Goal: Task Accomplishment & Management: Complete application form

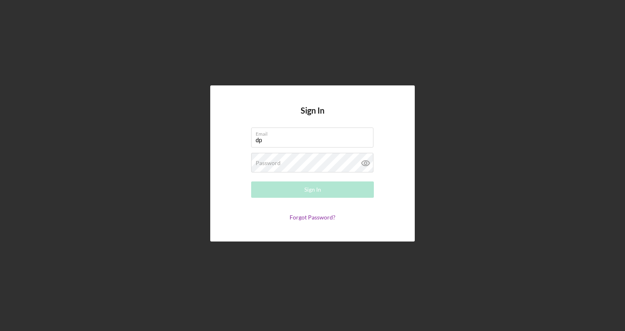
type input "[EMAIL_ADDRESS][DOMAIN_NAME]"
click at [310, 160] on div "Password Required" at bounding box center [312, 163] width 123 height 20
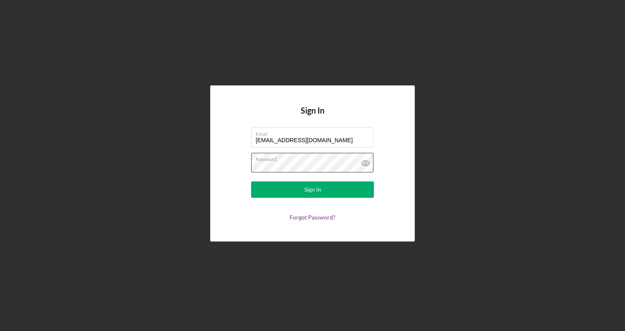
click at [251, 182] on button "Sign In" at bounding box center [312, 190] width 123 height 16
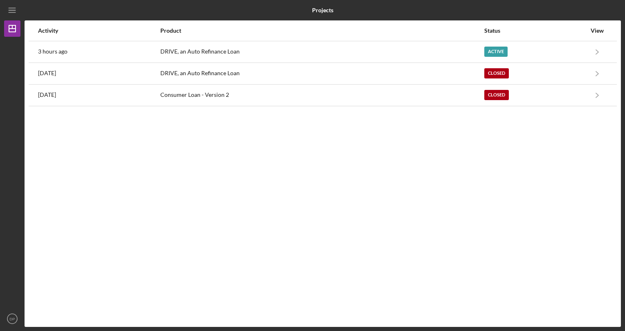
click at [523, 55] on div "Active" at bounding box center [535, 52] width 102 height 20
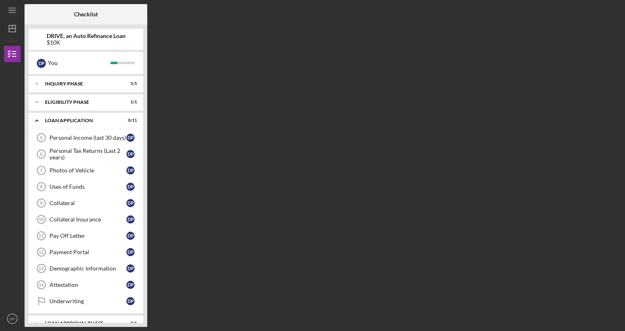
click at [95, 102] on div "Eligibility Phase" at bounding box center [81, 102] width 72 height 5
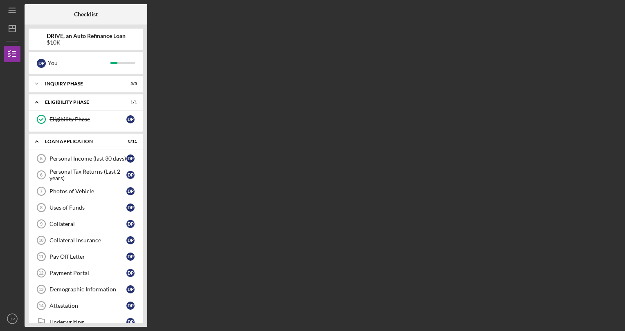
click at [76, 161] on div "Personal Income (last 30 days)" at bounding box center [87, 158] width 77 height 7
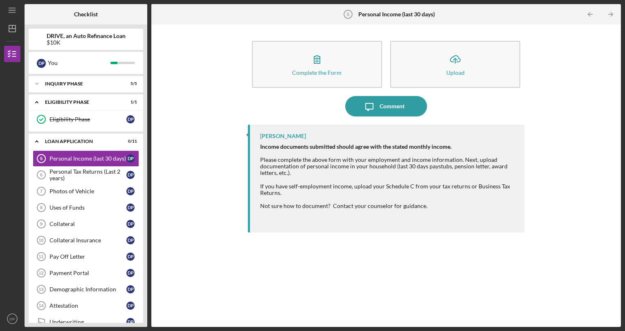
click at [430, 65] on button "Icon/Upload Upload" at bounding box center [455, 64] width 130 height 47
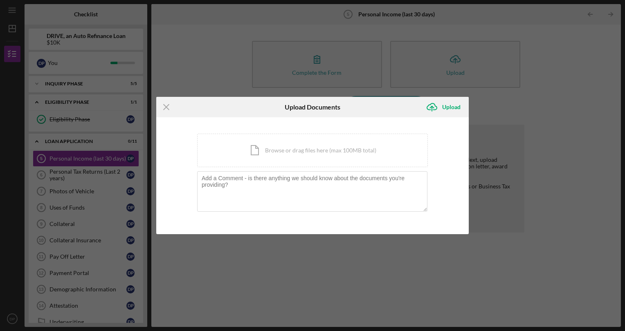
click at [262, 153] on div "Icon/Document Browse or drag files here (max 100MB total) Tap to choose files o…" at bounding box center [312, 151] width 231 height 34
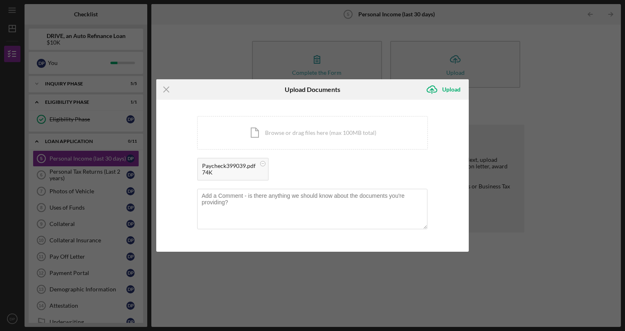
click at [308, 133] on div "Icon/Document Browse or drag files here (max 100MB total) Tap to choose files o…" at bounding box center [312, 133] width 231 height 34
click at [336, 137] on div "Icon/Document Browse or drag files here (max 100MB total) Tap to choose files o…" at bounding box center [312, 133] width 231 height 34
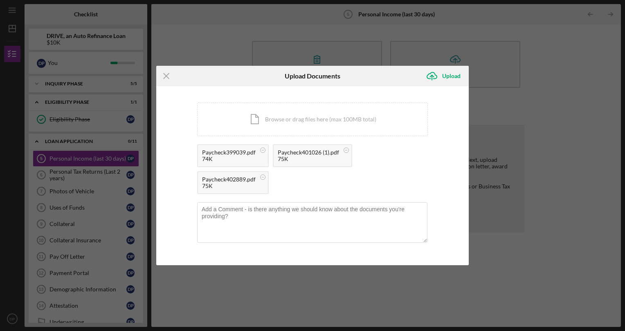
click at [351, 126] on div "Icon/Document Browse or drag files here (max 100MB total) Tap to choose files o…" at bounding box center [312, 120] width 231 height 34
click at [434, 74] on icon "Icon/Upload" at bounding box center [432, 76] width 20 height 20
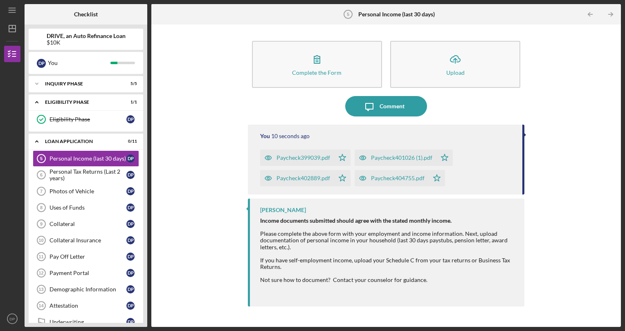
click at [373, 103] on icon "Icon/Message" at bounding box center [369, 106] width 20 height 20
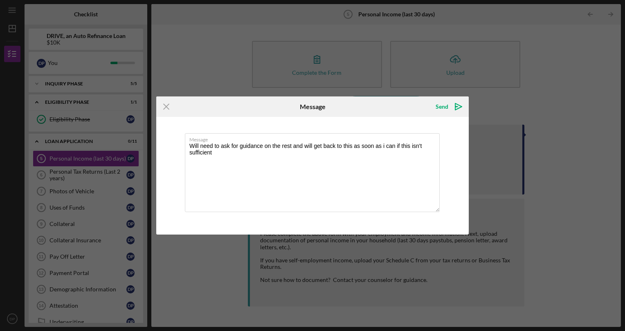
type textarea "Will need to ask for guidance on the rest and will get back to this as soon as …"
click at [453, 103] on icon "Icon/icon-invite-send" at bounding box center [458, 107] width 20 height 20
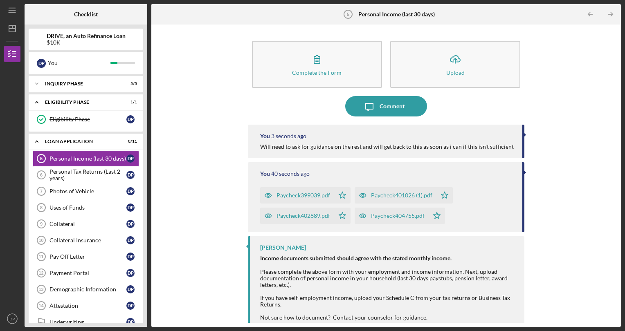
click at [93, 176] on div "Personal Tax Returns (Last 2 years)" at bounding box center [87, 175] width 77 height 13
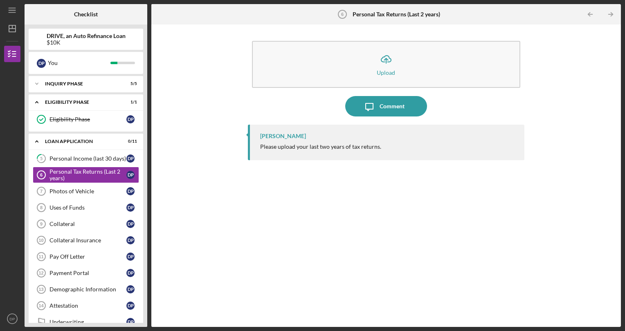
click at [80, 226] on div "Collateral" at bounding box center [87, 224] width 77 height 7
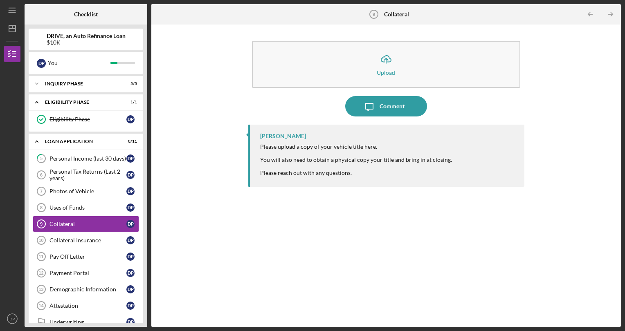
click at [79, 240] on div "Collateral Insurance" at bounding box center [87, 240] width 77 height 7
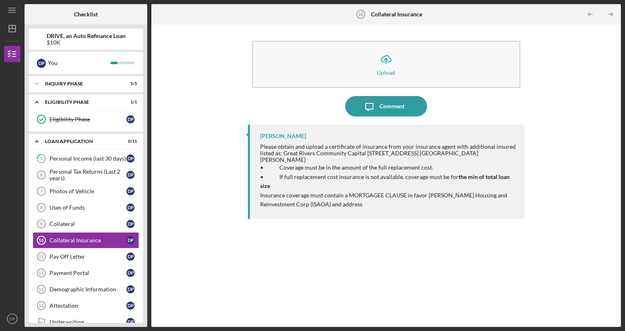
click at [76, 258] on div "Pay Off Letter" at bounding box center [87, 257] width 77 height 7
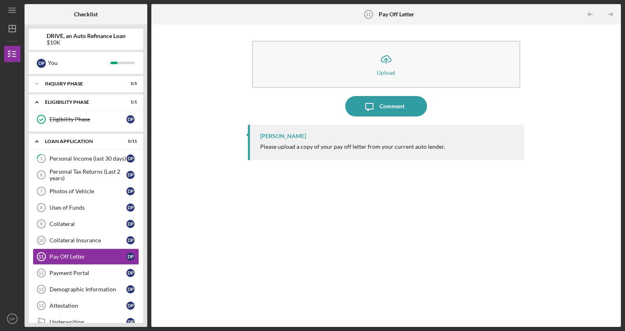
click at [386, 56] on icon "Icon/Upload" at bounding box center [386, 59] width 20 height 20
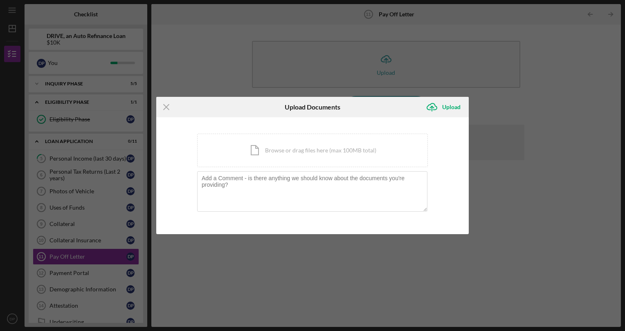
click at [329, 148] on div "Icon/Document Browse or drag files here (max 100MB total) Tap to choose files o…" at bounding box center [312, 151] width 231 height 34
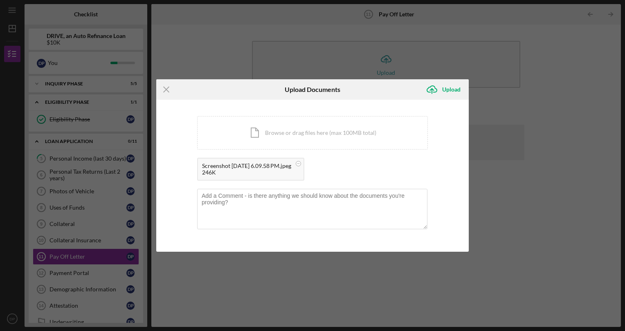
click at [446, 87] on div "Upload" at bounding box center [451, 89] width 18 height 16
